Goal: Find specific page/section: Find specific page/section

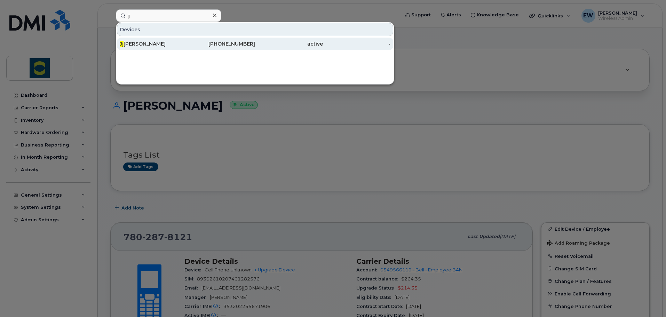
type input "j"
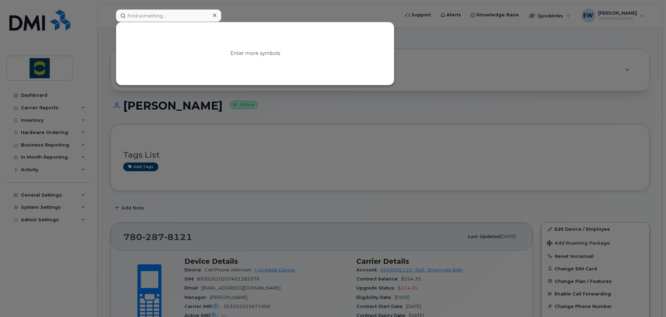
click at [49, 282] on div at bounding box center [333, 158] width 666 height 317
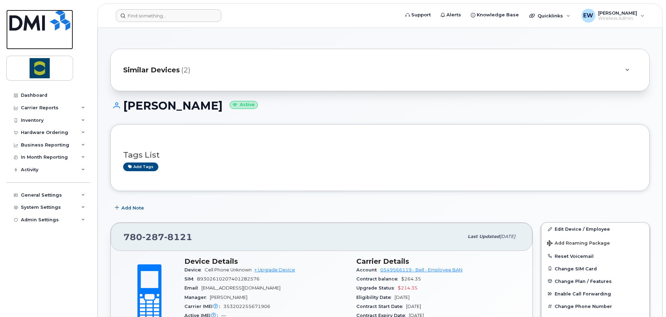
drag, startPoint x: 34, startPoint y: 17, endPoint x: 90, endPoint y: 69, distance: 75.6
click at [34, 17] on img at bounding box center [39, 20] width 61 height 21
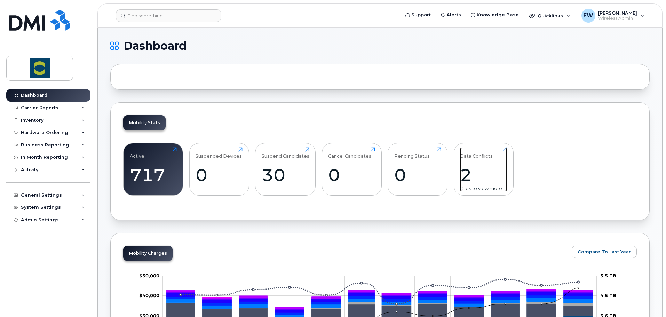
click at [462, 170] on div "2" at bounding box center [483, 175] width 47 height 21
